Goal: Find specific page/section: Find specific page/section

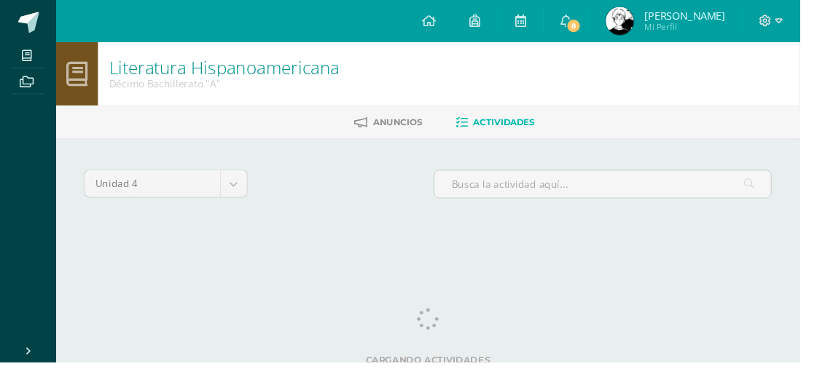
scroll to position [6, 0]
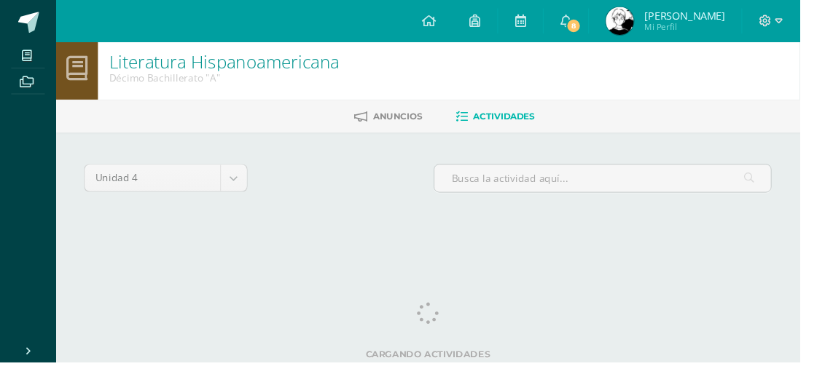
click at [606, 26] on span "8" at bounding box center [598, 27] width 16 height 16
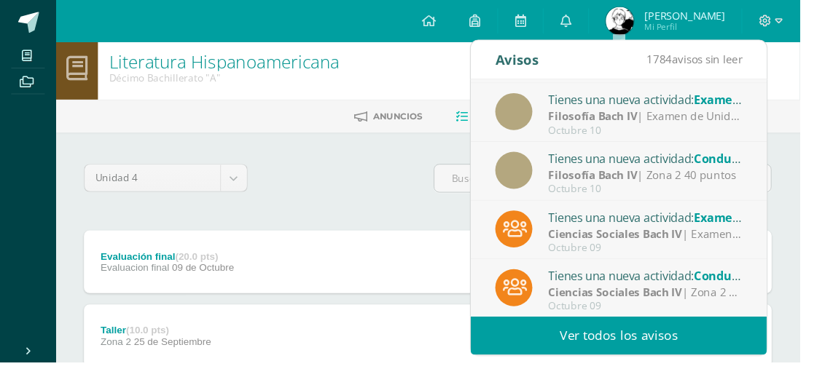
scroll to position [242, 0]
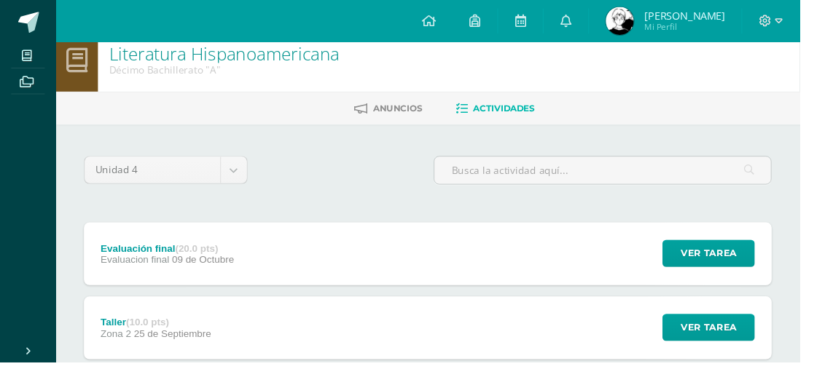
click at [31, 66] on span at bounding box center [28, 57] width 33 height 20
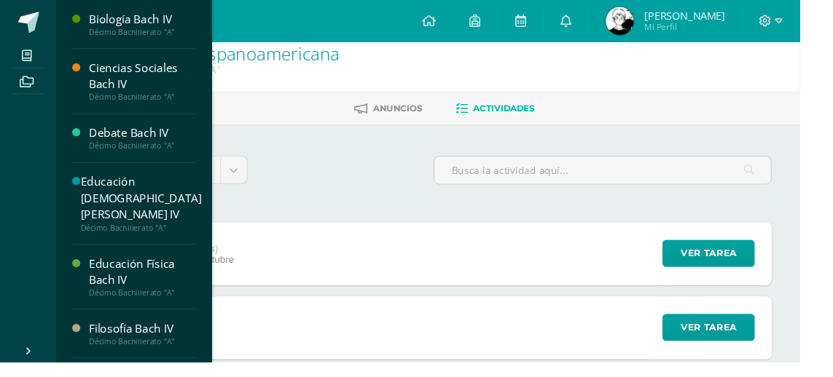
scroll to position [87, 0]
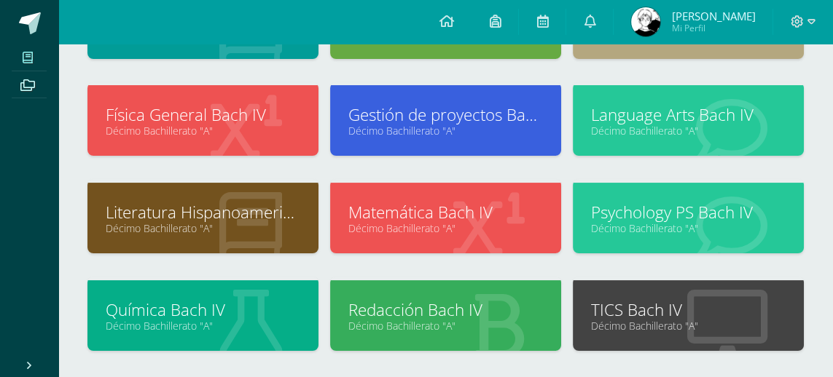
click at [655, 310] on link "TICS Bach IV" at bounding box center [688, 310] width 195 height 23
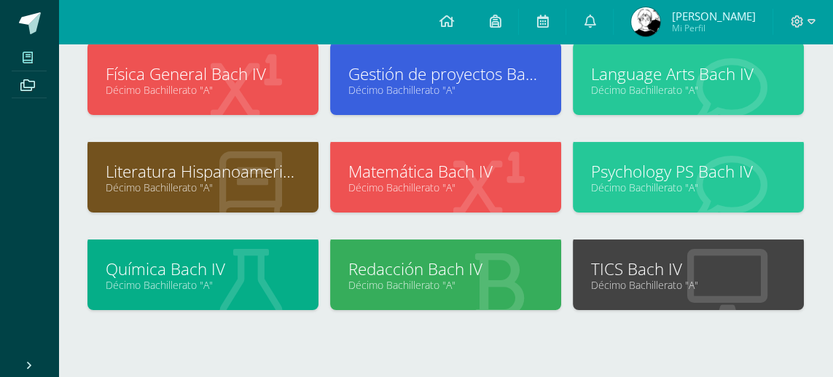
scroll to position [322, 0]
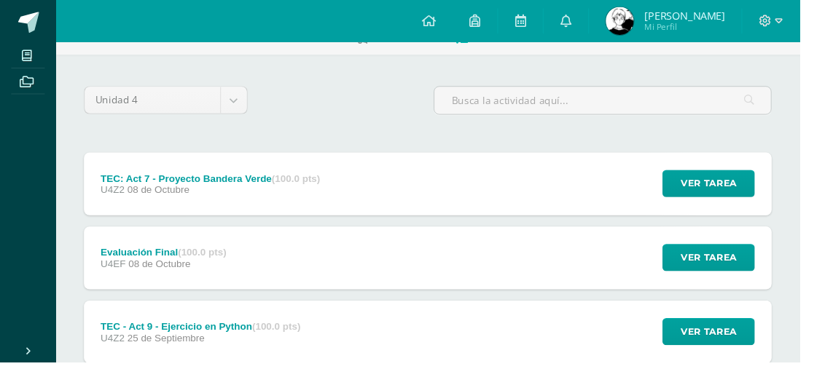
scroll to position [89, 0]
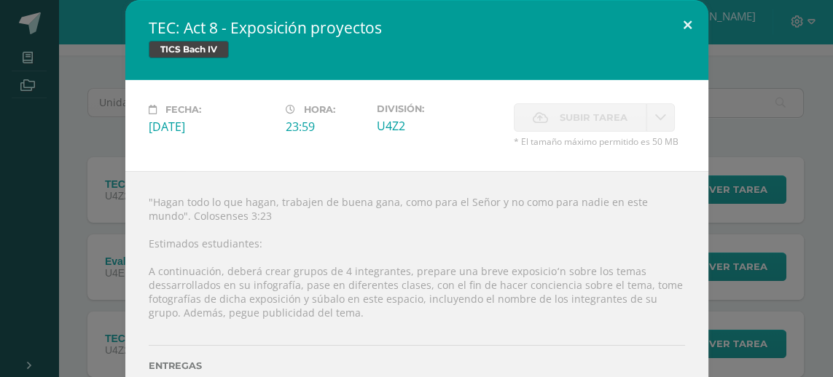
click at [684, 23] on button at bounding box center [688, 25] width 42 height 50
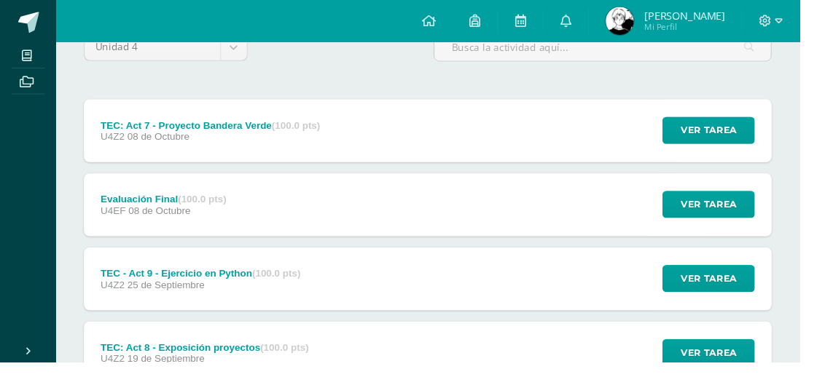
scroll to position [141, 0]
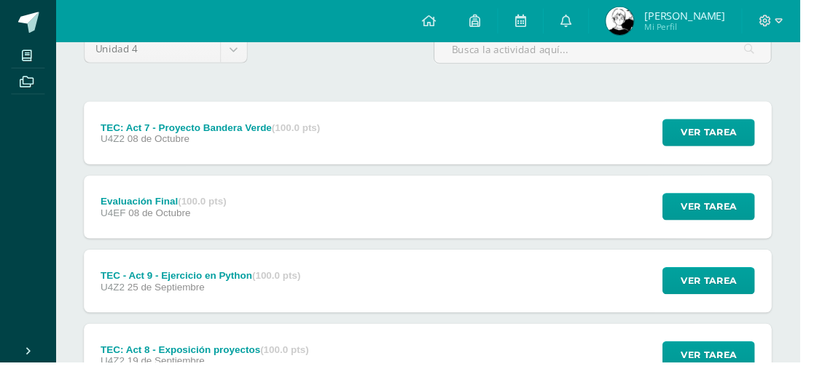
click at [164, 130] on div "TEC: Act 7 - Proyecto Bandera Verde (100.0 pts)" at bounding box center [219, 133] width 229 height 12
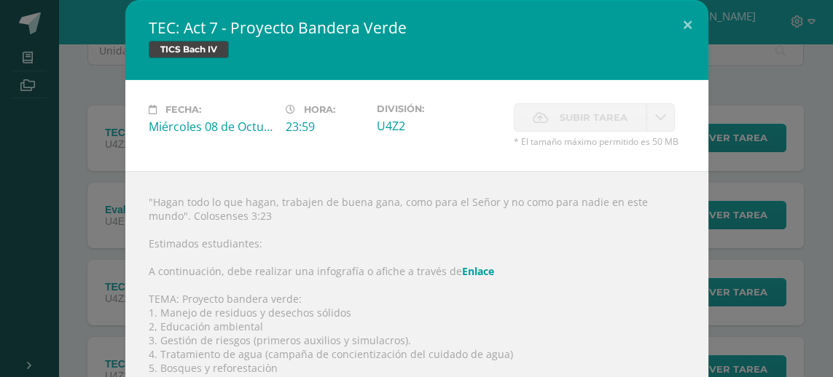
scroll to position [42, 0]
